Goal: Transaction & Acquisition: Purchase product/service

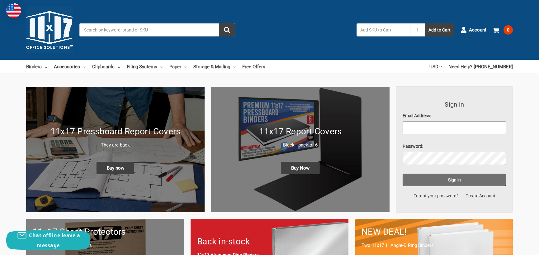
type input "eileenoneill@genesyscorp.net"
click at [450, 178] on input "Sign in" at bounding box center [454, 179] width 103 height 12
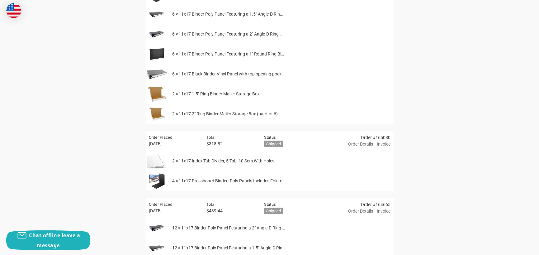
scroll to position [342, 0]
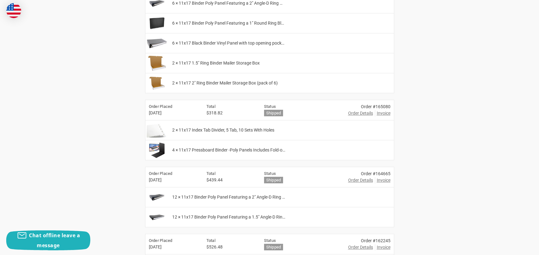
click at [151, 82] on img at bounding box center [157, 83] width 20 height 16
click at [200, 64] on span "2 × 11x17 1.5" Ring Binder Mailer Storage Box" at bounding box center [215, 63] width 87 height 7
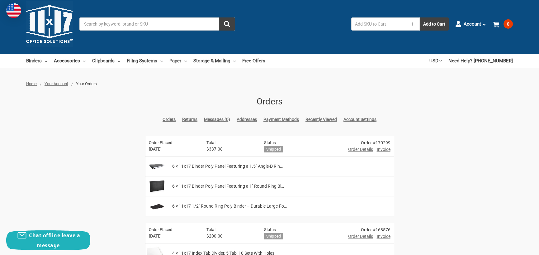
scroll to position [0, 0]
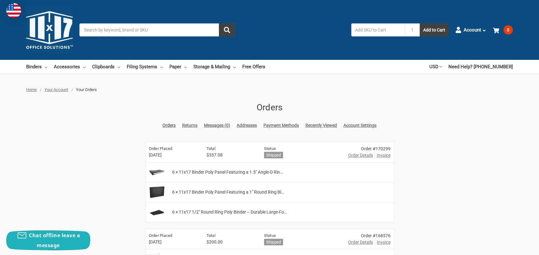
click at [127, 32] on input "Search" at bounding box center [157, 29] width 156 height 13
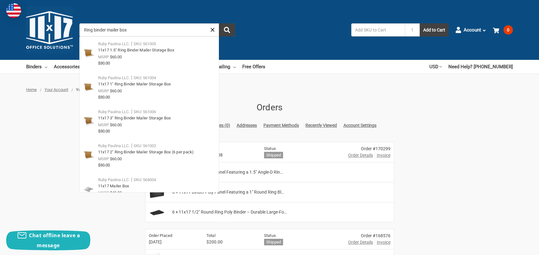
click at [154, 34] on input "Ring binder mailer box" at bounding box center [157, 29] width 156 height 13
type input "Ring binder mailer box"
click at [219, 23] on button "submit" at bounding box center [227, 29] width 16 height 13
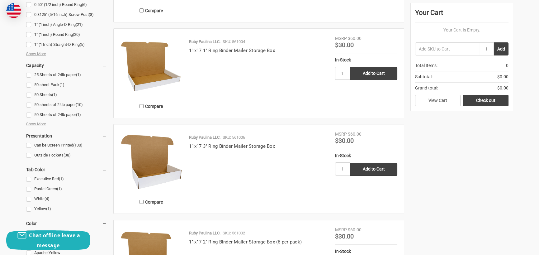
scroll to position [374, 0]
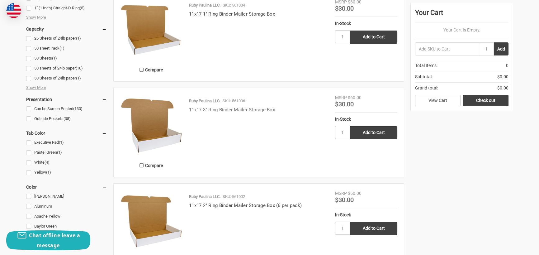
click at [220, 109] on link "11x17 3" Ring Binder Mailer Storage Box" at bounding box center [232, 110] width 86 height 6
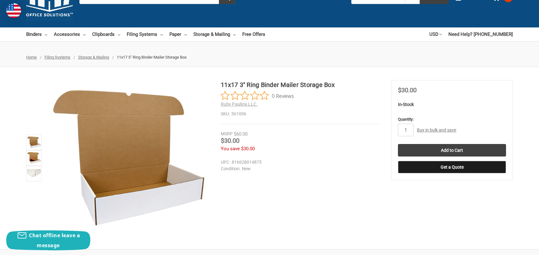
scroll to position [31, 0]
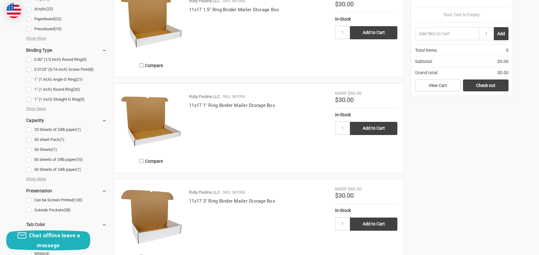
scroll to position [249, 0]
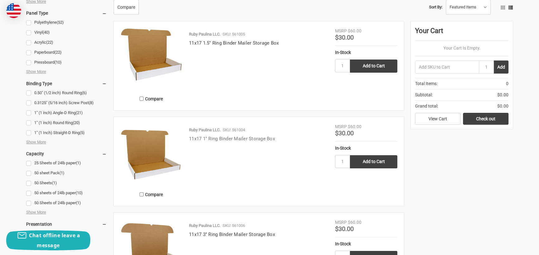
click at [228, 137] on link "11x17 1" Ring Binder Mailer Storage Box" at bounding box center [232, 139] width 86 height 6
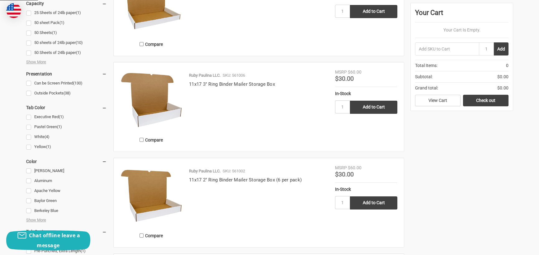
scroll to position [438, 0]
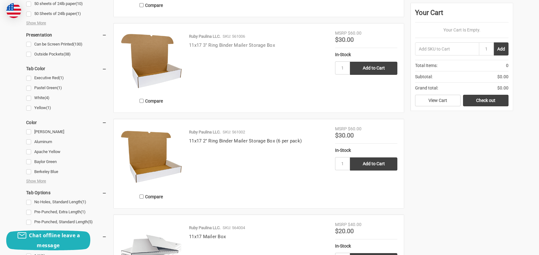
click at [224, 45] on link "11x17 3" Ring Binder Mailer Storage Box" at bounding box center [232, 45] width 86 height 6
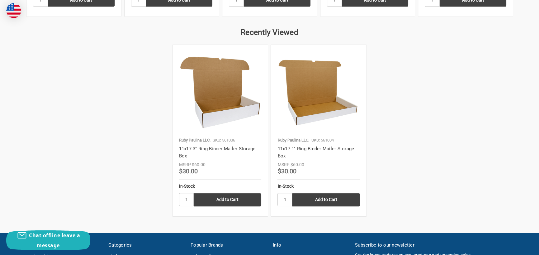
scroll to position [827, 0]
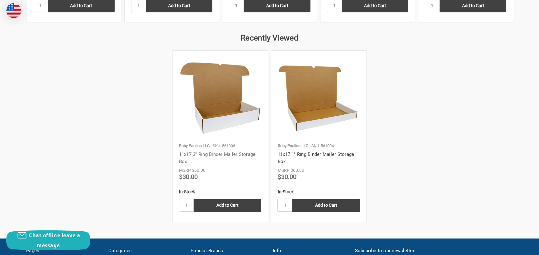
click at [221, 153] on link "11x17 3" Ring Binder Mailer Storage Box" at bounding box center [217, 157] width 77 height 13
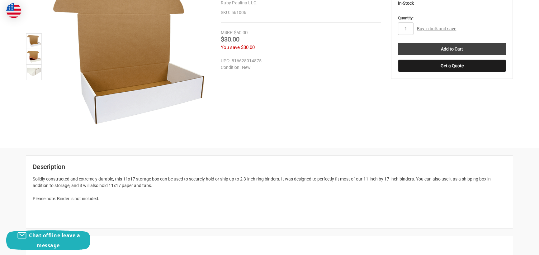
scroll to position [125, 0]
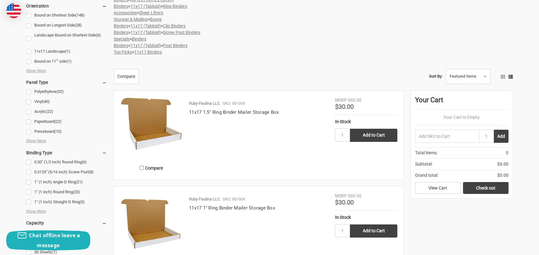
scroll to position [211, 0]
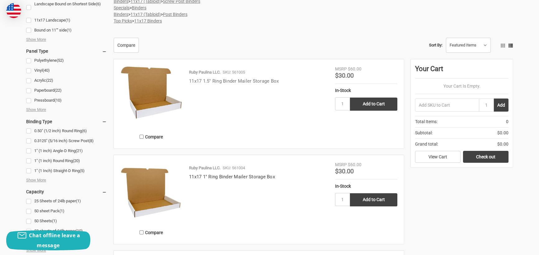
click at [234, 83] on link "11x17 1.5" Ring Binder Mailer Storage Box" at bounding box center [234, 81] width 90 height 6
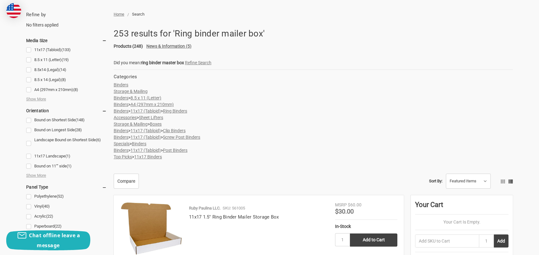
scroll to position [62, 0]
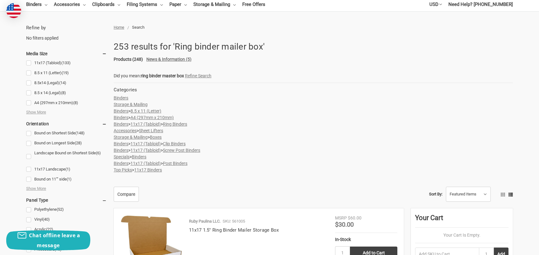
click at [134, 104] on link "Storage & Mailing" at bounding box center [131, 104] width 34 height 5
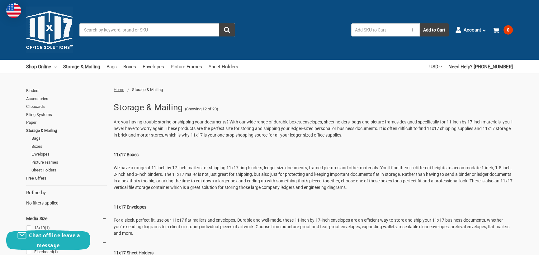
click at [126, 153] on strong "11x17 Boxes" at bounding box center [126, 154] width 25 height 5
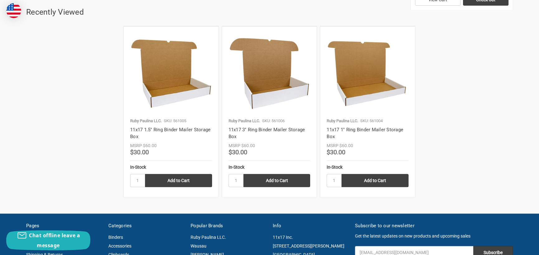
scroll to position [1525, 0]
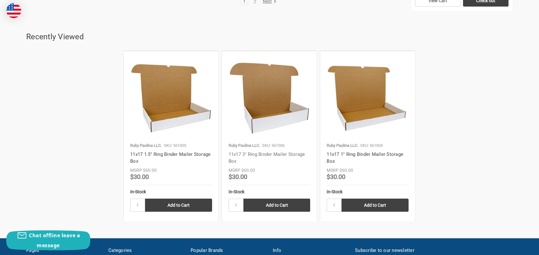
click at [267, 154] on link "11x17 3" Ring Binder Mailer Storage Box" at bounding box center [267, 157] width 77 height 13
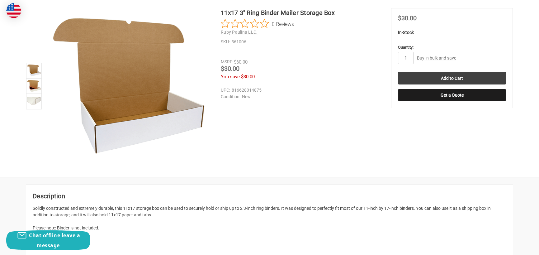
scroll to position [93, 0]
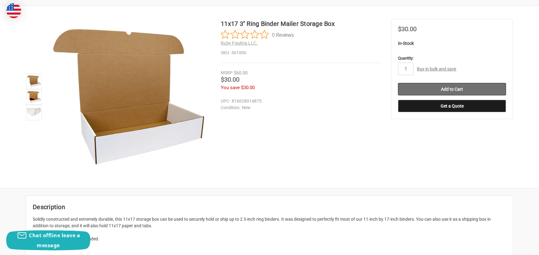
click at [449, 88] on input "Add to Cart" at bounding box center [452, 89] width 108 height 12
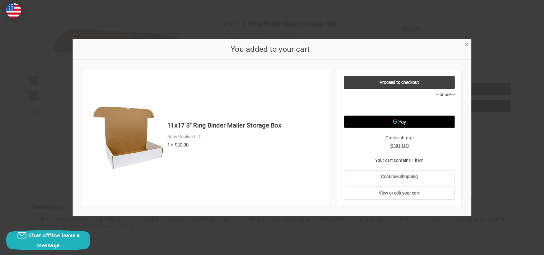
click at [469, 44] on link "×" at bounding box center [466, 43] width 7 height 7
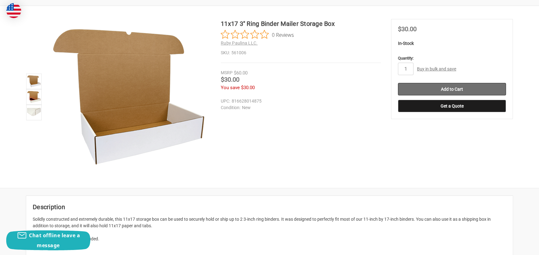
click at [446, 85] on input "Add to Cart" at bounding box center [452, 89] width 108 height 12
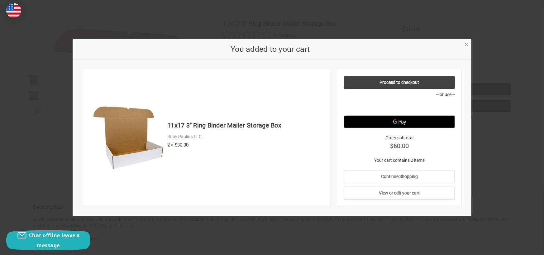
click at [467, 44] on span "×" at bounding box center [466, 44] width 4 height 9
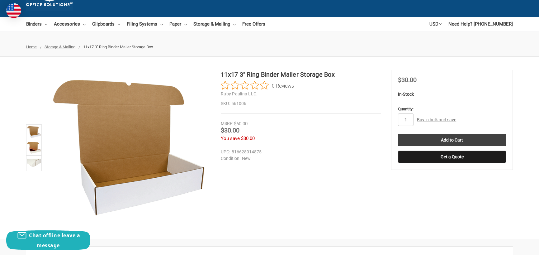
scroll to position [0, 0]
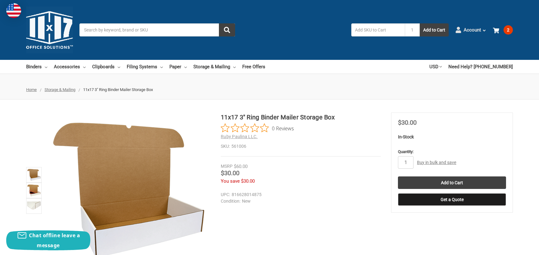
click at [471, 29] on span "Account" at bounding box center [472, 29] width 17 height 7
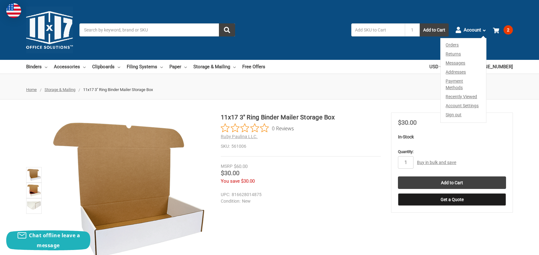
click at [452, 45] on link "Orders" at bounding box center [463, 43] width 45 height 11
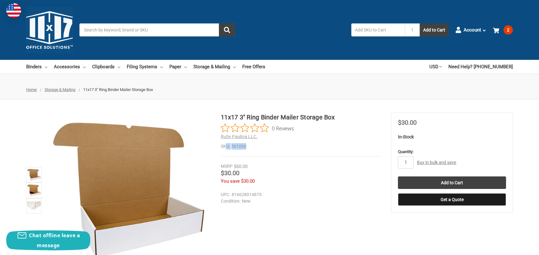
drag, startPoint x: 251, startPoint y: 145, endPoint x: 225, endPoint y: 144, distance: 25.5
click at [225, 144] on dl "SKU: 561006" at bounding box center [301, 146] width 160 height 7
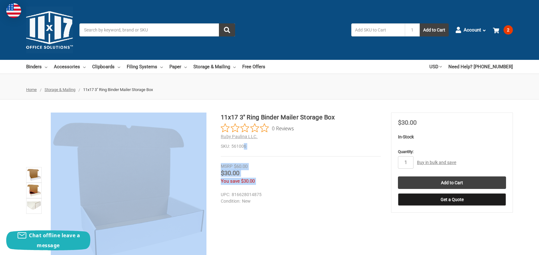
drag, startPoint x: 220, startPoint y: 145, endPoint x: 243, endPoint y: 145, distance: 22.4
click at [243, 145] on div "11x17 3" Ring Binder Mailer Storage Box 0 Reviews Ruby Paulina LLC. SKU: 561006…" at bounding box center [269, 190] width 539 height 156
click at [258, 144] on dd "561006" at bounding box center [301, 146] width 160 height 7
click at [288, 149] on div "11x17 3" Ring Binder Mailer Storage Box 0 Reviews Ruby Paulina LLC. SKU: 561006" at bounding box center [301, 134] width 160 height 44
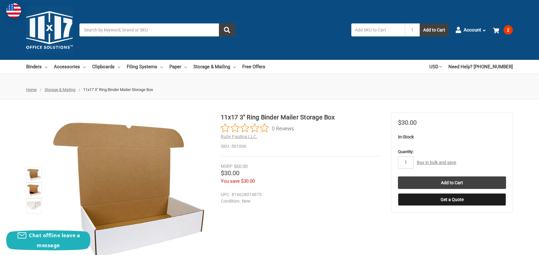
drag, startPoint x: 331, startPoint y: 121, endPoint x: 353, endPoint y: 122, distance: 22.1
click at [340, 121] on h1 "11x17 3" Ring Binder Mailer Storage Box" at bounding box center [301, 116] width 160 height 9
drag, startPoint x: 221, startPoint y: 144, endPoint x: 248, endPoint y: 144, distance: 27.1
click at [248, 144] on dl "SKU: 561006" at bounding box center [301, 146] width 160 height 7
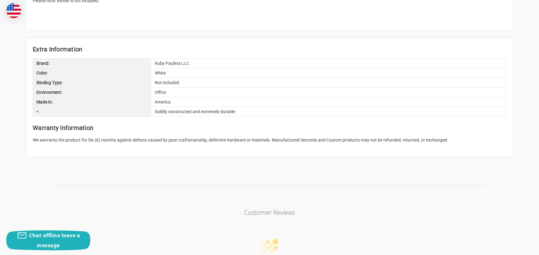
scroll to position [311, 0]
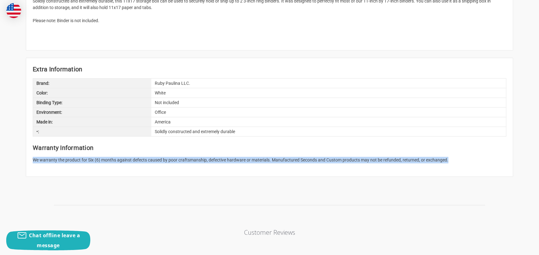
drag, startPoint x: 459, startPoint y: 159, endPoint x: 18, endPoint y: 168, distance: 441.0
click at [18, 168] on div "Description Solidly constructed and extremely durable, this 11x17 storage box c…" at bounding box center [269, 77] width 539 height 199
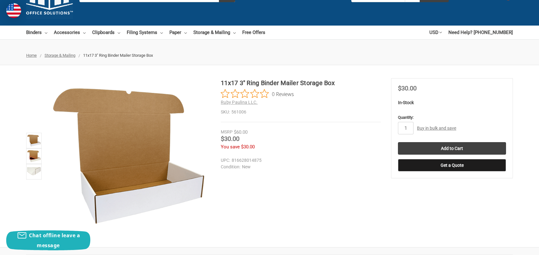
scroll to position [0, 0]
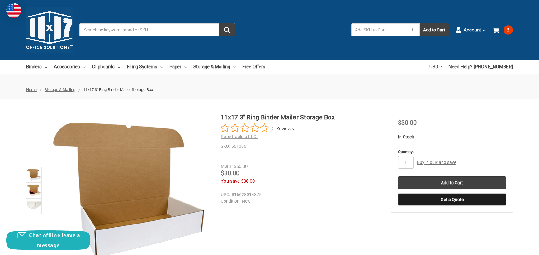
click at [253, 115] on h1 "11x17 3" Ring Binder Mailer Storage Box" at bounding box center [301, 116] width 160 height 9
type input "2"
click at [444, 183] on input "Add to Cart" at bounding box center [452, 182] width 108 height 12
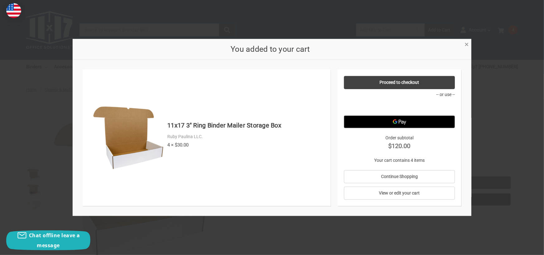
click at [467, 43] on span "×" at bounding box center [466, 44] width 4 height 9
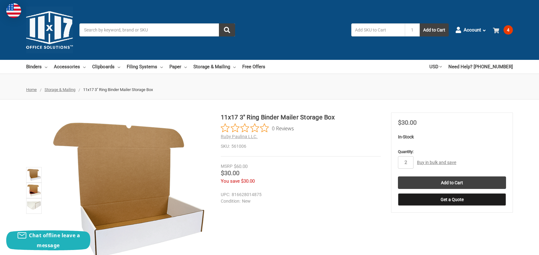
click at [508, 31] on span "4" at bounding box center [507, 29] width 9 height 9
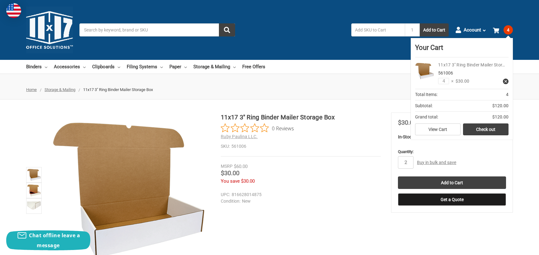
click at [439, 64] on link "11x17 3" Ring Binder Mailer Stor…" at bounding box center [471, 64] width 67 height 5
click at [446, 126] on link "View Cart" at bounding box center [437, 129] width 45 height 12
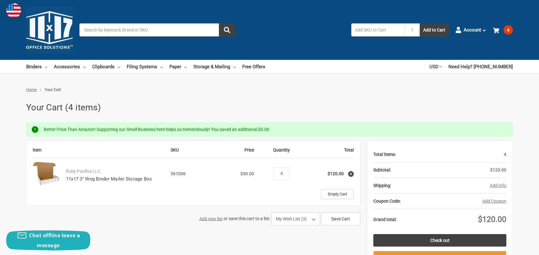
drag, startPoint x: 287, startPoint y: 173, endPoint x: 276, endPoint y: 174, distance: 11.6
click at [276, 174] on div "Decrease Quantity: 4 Increase Quantity:" at bounding box center [282, 173] width 16 height 12
click at [306, 196] on td "Empty Cart" at bounding box center [281, 194] width 144 height 10
click at [283, 180] on td "Quantity Decrease Quantity: 4 Increase Quantity:" at bounding box center [281, 173] width 48 height 31
click at [349, 172] on icon at bounding box center [351, 174] width 4 height 4
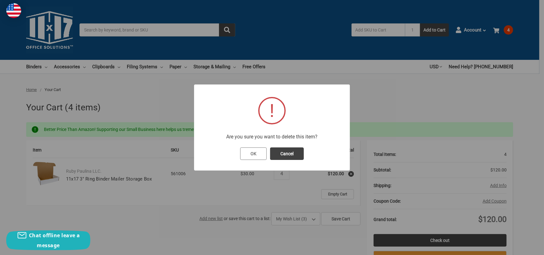
click at [253, 153] on button "OK" at bounding box center [253, 153] width 26 height 12
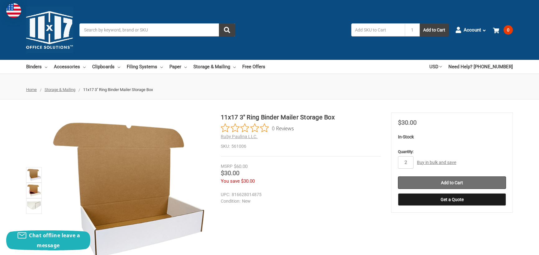
click at [456, 183] on input "Add to Cart" at bounding box center [452, 182] width 108 height 12
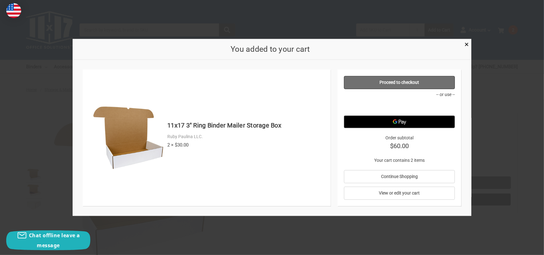
click at [398, 81] on link "Proceed to checkout" at bounding box center [399, 82] width 111 height 13
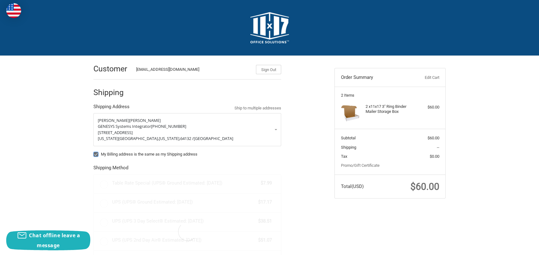
radio input "true"
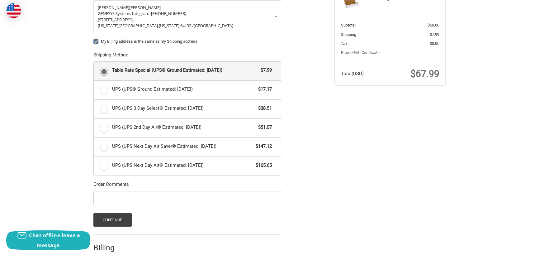
scroll to position [152, 0]
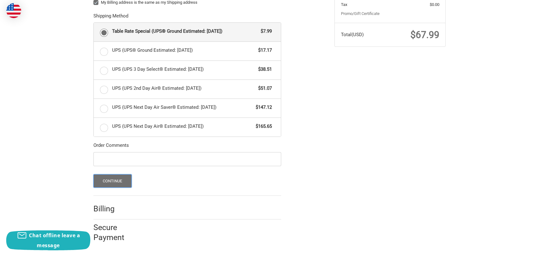
drag, startPoint x: 112, startPoint y: 182, endPoint x: 118, endPoint y: 180, distance: 6.4
click at [113, 182] on button "Continue" at bounding box center [112, 180] width 38 height 13
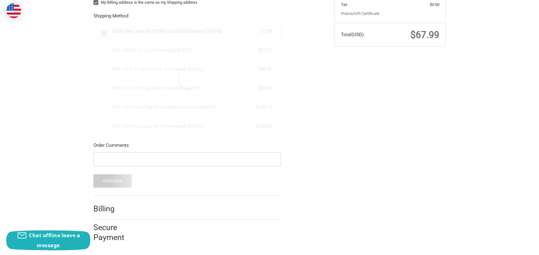
scroll to position [0, 0]
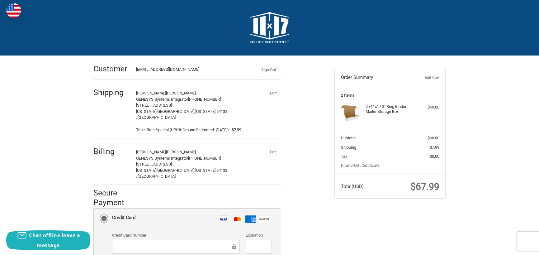
click at [191, 239] on div at bounding box center [176, 246] width 128 height 14
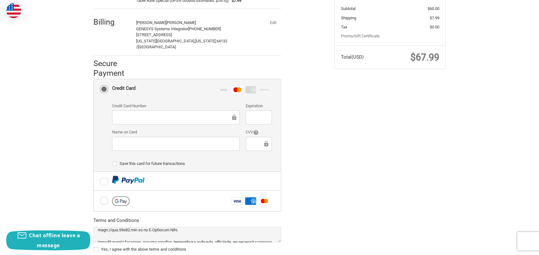
scroll to position [77, 0]
click at [95, 247] on label "Yes, I agree with the above terms and conditions" at bounding box center [187, 249] width 188 height 5
click at [94, 246] on input "Yes, I agree with the above terms and conditions" at bounding box center [93, 246] width 0 height 0
checkbox input "true"
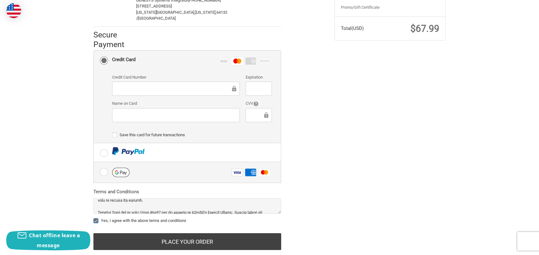
scroll to position [160, 0]
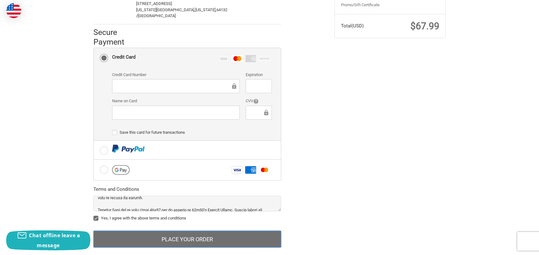
click at [190, 230] on button "Place Your Order" at bounding box center [187, 238] width 188 height 17
click at [202, 230] on button "Place Your Order" at bounding box center [187, 238] width 188 height 17
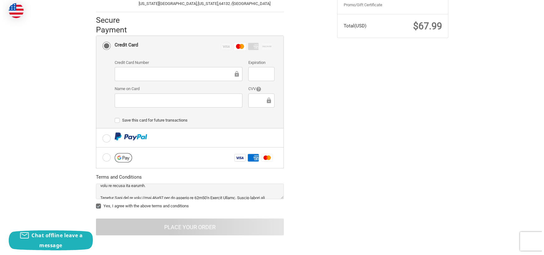
scroll to position [0, 0]
